Goal: Task Accomplishment & Management: Complete application form

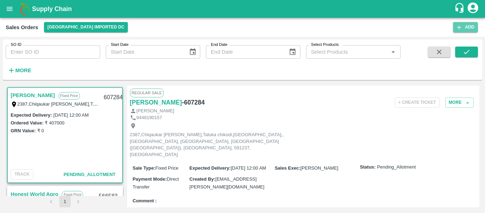
click at [469, 29] on button "Add" at bounding box center [465, 27] width 25 height 10
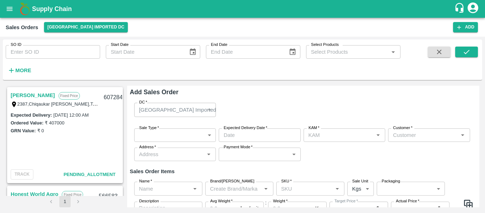
type input "[PERSON_NAME]"
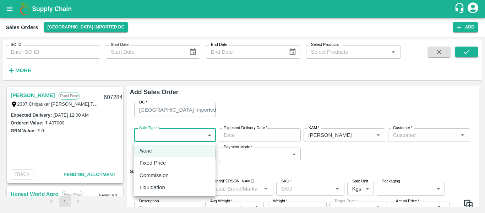
click at [191, 133] on body "Supply Chain Sales Orders [GEOGRAPHIC_DATA] Imported [GEOGRAPHIC_DATA] Add SO I…" at bounding box center [242, 106] width 485 height 213
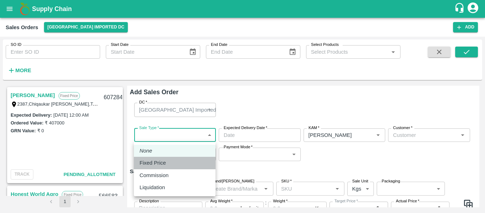
click at [147, 160] on p "Fixed Price" at bounding box center [153, 163] width 26 height 8
type input "1"
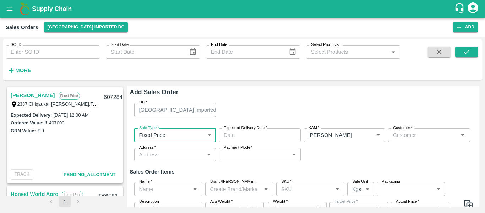
type input "DD/MM/YYYY hh:mm aa"
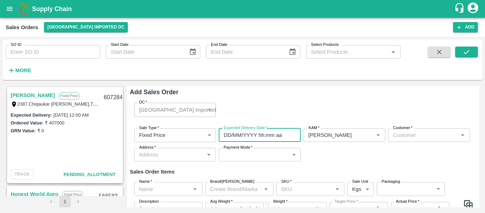
click at [241, 131] on input "DD/MM/YYYY hh:mm aa" at bounding box center [257, 134] width 77 height 13
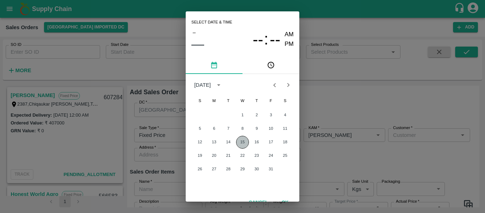
click at [245, 144] on button "15" at bounding box center [242, 142] width 13 height 13
type input "[DATE] 12:00 AM"
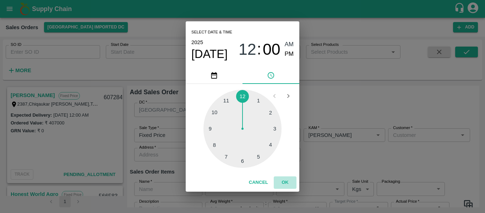
click at [283, 181] on button "OK" at bounding box center [285, 182] width 23 height 12
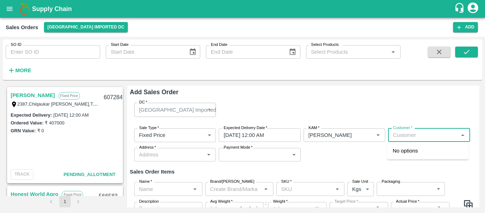
click at [409, 136] on input "Customer   *" at bounding box center [423, 134] width 66 height 9
type input "n"
click at [410, 152] on p "Big Baag Agro Pvt Ltd" at bounding box center [418, 151] width 51 height 8
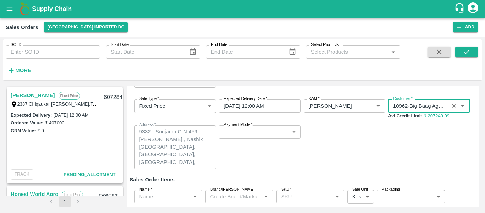
scroll to position [29, 0]
type input "10962-Big Baag Agro Pvt Ltd"
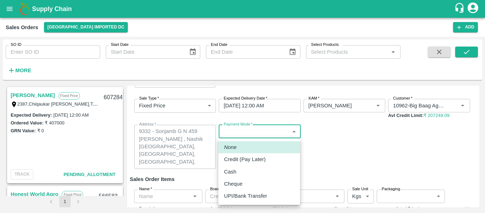
click at [250, 135] on body "Supply Chain Sales Orders [GEOGRAPHIC_DATA] Imported [GEOGRAPHIC_DATA] Add SO I…" at bounding box center [242, 106] width 485 height 213
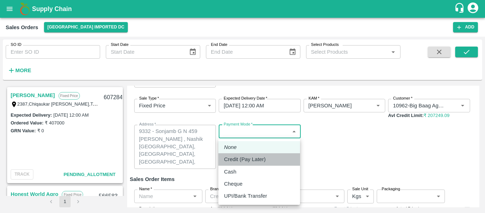
click at [238, 157] on p "Credit (Pay Later)" at bounding box center [245, 159] width 42 height 8
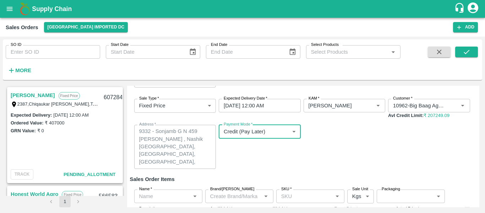
scroll to position [75, 0]
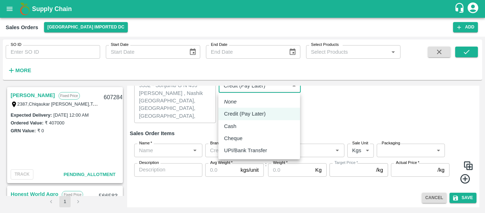
click at [250, 88] on body "Supply Chain Sales Orders [GEOGRAPHIC_DATA] Imported [GEOGRAPHIC_DATA] Add SO I…" at bounding box center [242, 106] width 485 height 213
click at [248, 148] on p "UPI/Bank Transfer" at bounding box center [245, 150] width 43 height 8
type input "Direct Transfer"
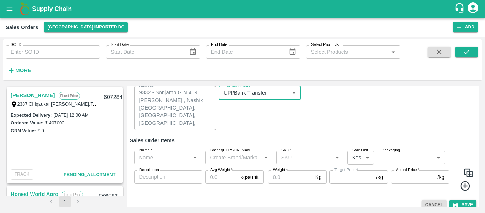
click at [176, 156] on input "Name   *" at bounding box center [162, 157] width 52 height 9
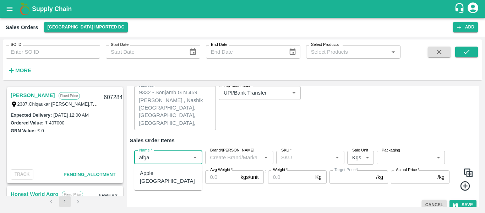
click at [173, 171] on div "Apple [GEOGRAPHIC_DATA]" at bounding box center [168, 177] width 56 height 16
type input "Apple [GEOGRAPHIC_DATA]"
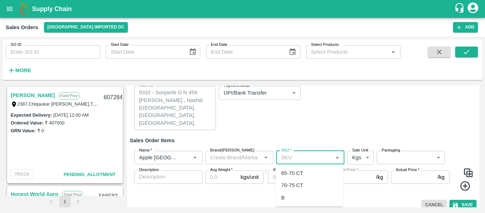
click at [298, 158] on input "SKU   *" at bounding box center [304, 157] width 52 height 9
click at [301, 172] on div "65-70 CT" at bounding box center [292, 173] width 22 height 8
type input "65-70 CT"
type input "NA"
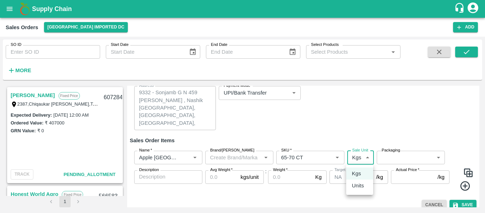
click at [355, 154] on body "Supply Chain Sales Orders [GEOGRAPHIC_DATA] Imported [GEOGRAPHIC_DATA] Add SO I…" at bounding box center [242, 106] width 485 height 213
click at [359, 180] on li "Units" at bounding box center [359, 185] width 27 height 12
type input "2"
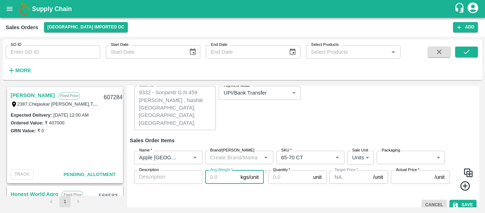
click at [221, 179] on input "Avg Weight   *" at bounding box center [221, 176] width 33 height 13
type input "10"
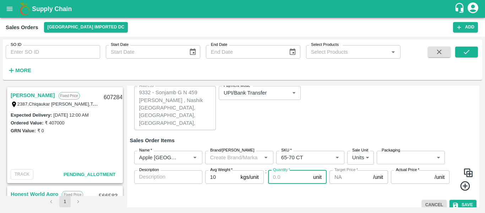
type input "3"
type input "200"
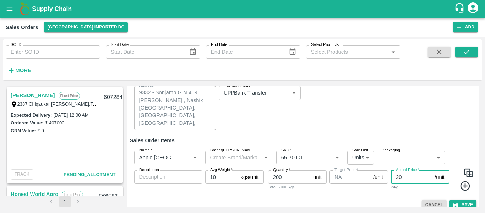
type input "2"
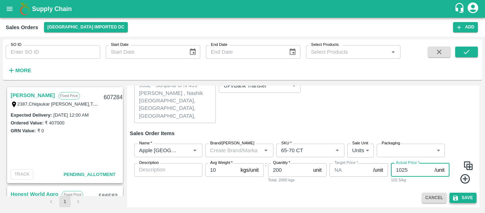
type input "1025"
click at [462, 202] on button "Save" at bounding box center [462, 197] width 27 height 10
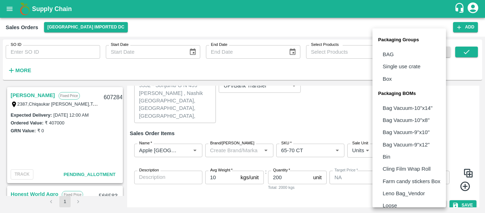
click at [386, 151] on body "Supply Chain Sales Orders [GEOGRAPHIC_DATA] Imported [GEOGRAPHIC_DATA] Add SO I…" at bounding box center [242, 106] width 485 height 213
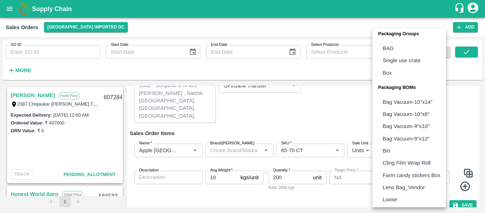
scroll to position [0, 0]
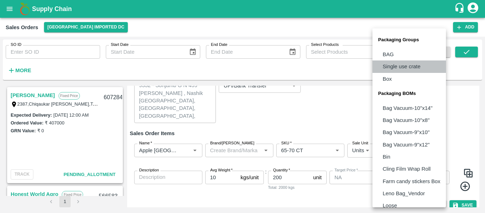
click at [404, 70] on p "Single use crate" at bounding box center [402, 66] width 38 height 8
type input "GRP/2"
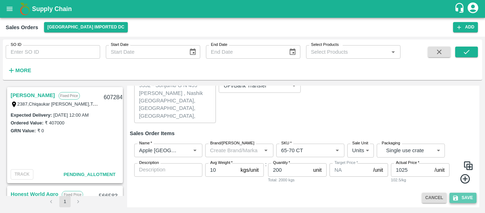
click at [464, 192] on button "Save" at bounding box center [462, 197] width 27 height 10
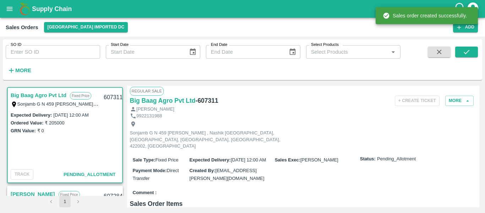
scroll to position [2, 0]
